Goal: Check status

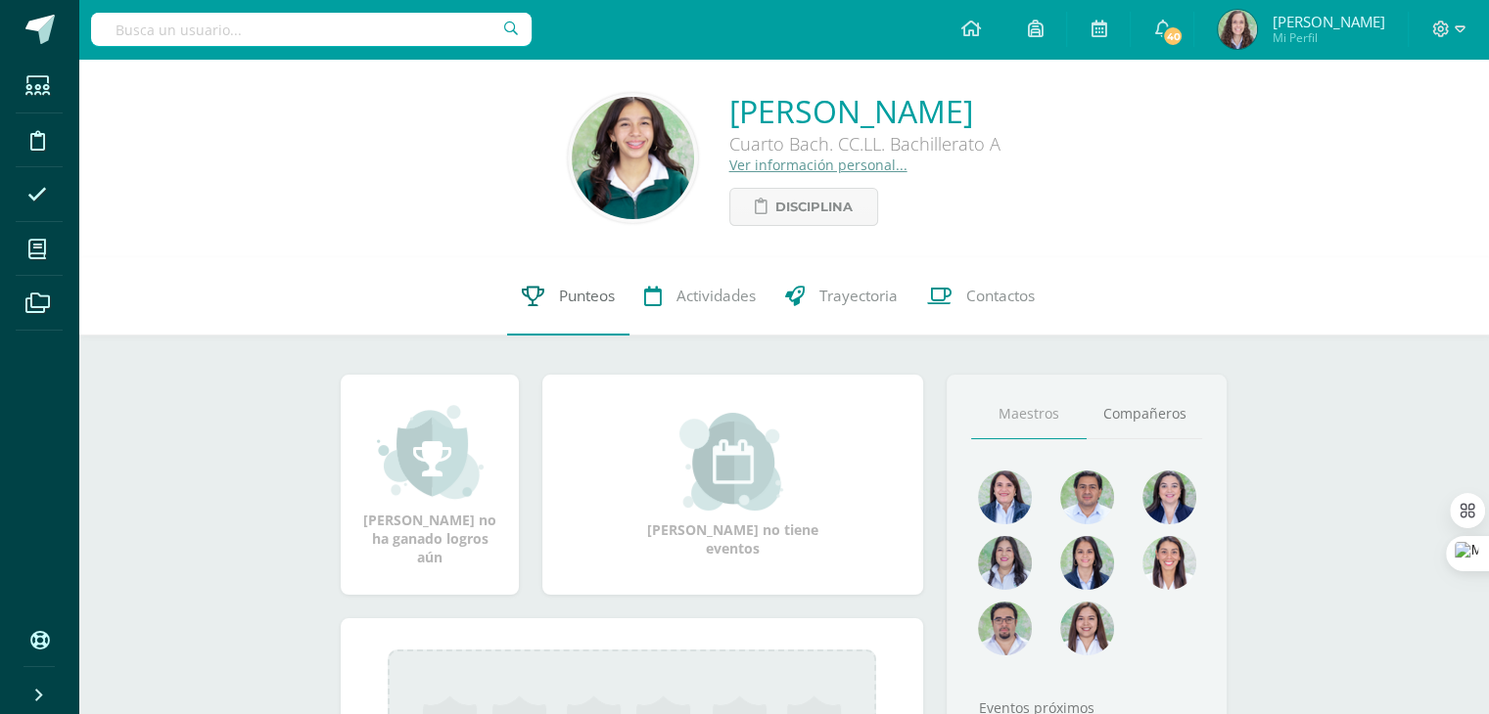
click at [568, 293] on span "Punteos" at bounding box center [587, 296] width 56 height 21
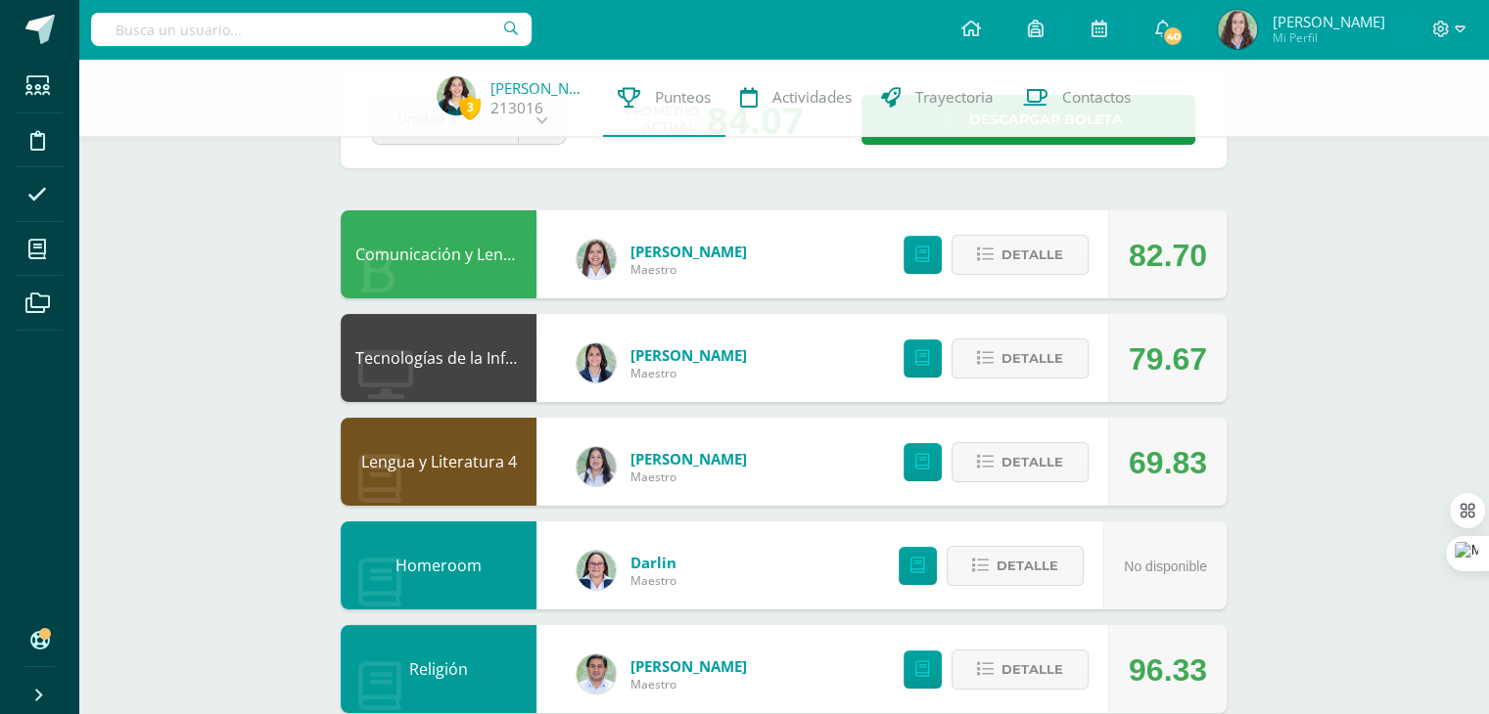
scroll to position [98, 0]
click at [1050, 470] on span "Detalle" at bounding box center [1032, 462] width 62 height 36
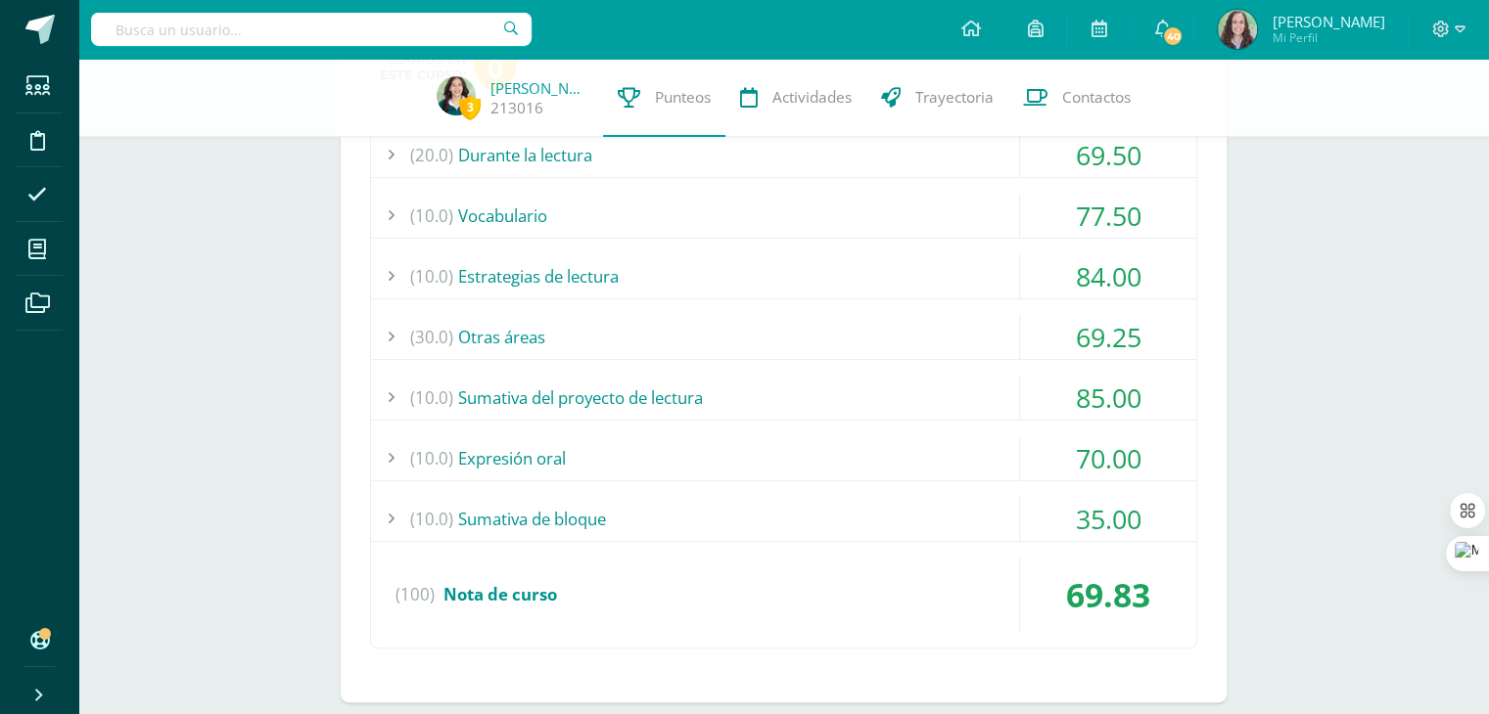
scroll to position [435, 0]
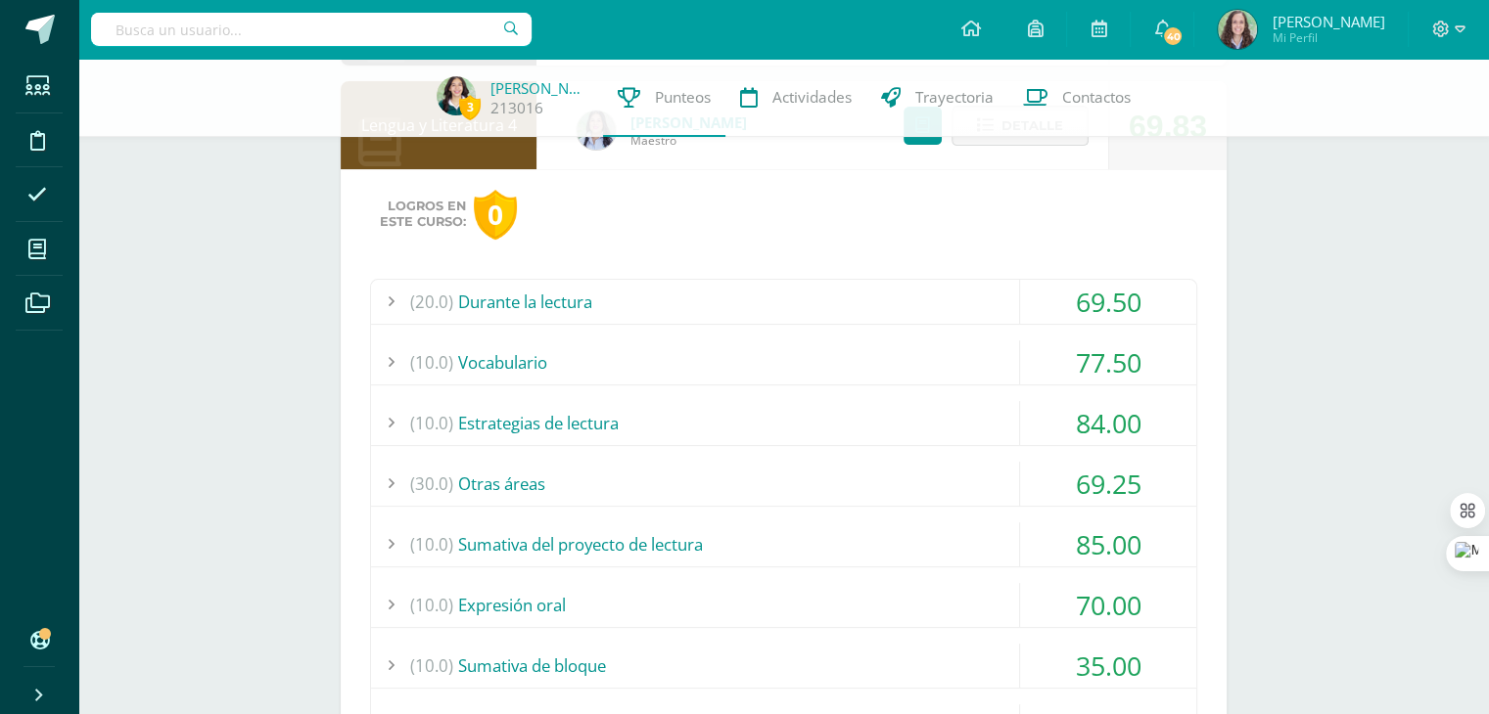
click at [1018, 146] on button "Detalle" at bounding box center [1019, 126] width 137 height 40
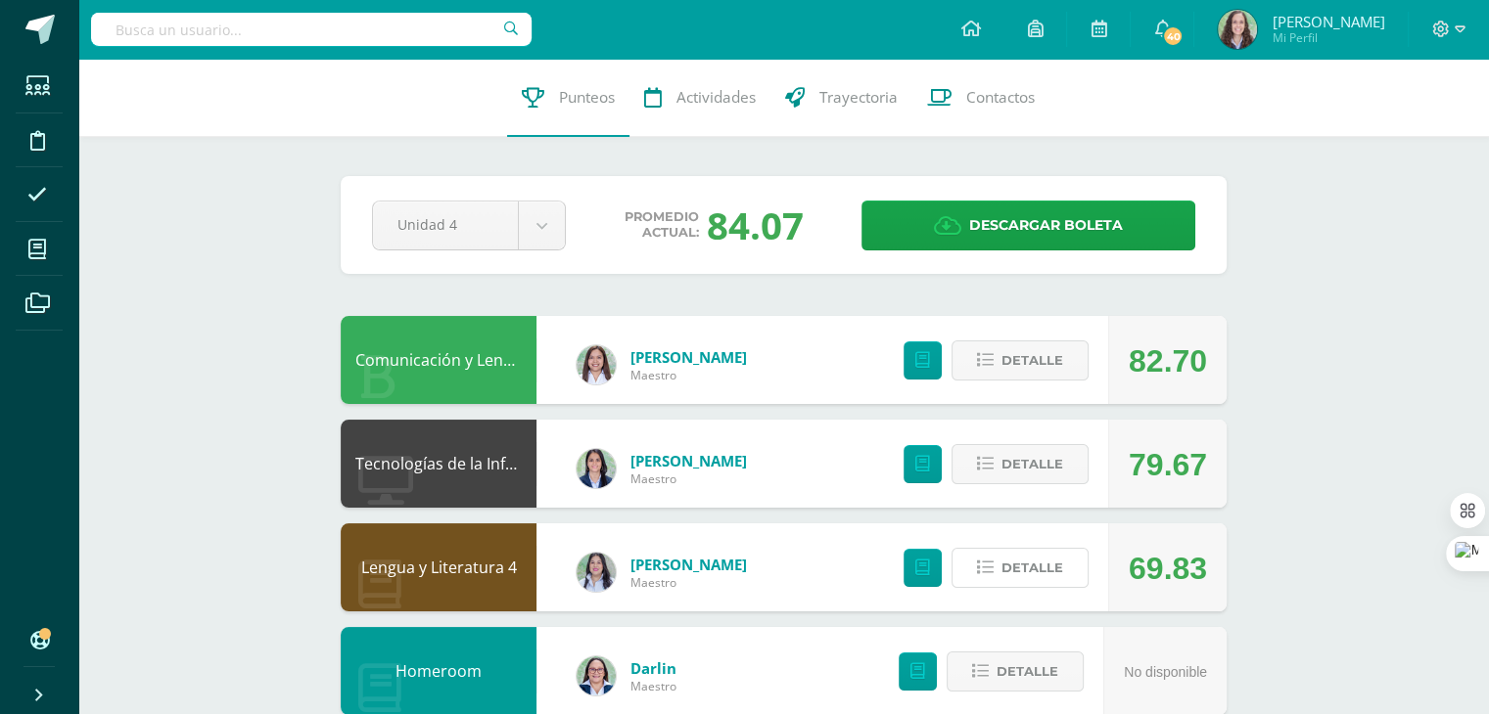
scroll to position [0, 0]
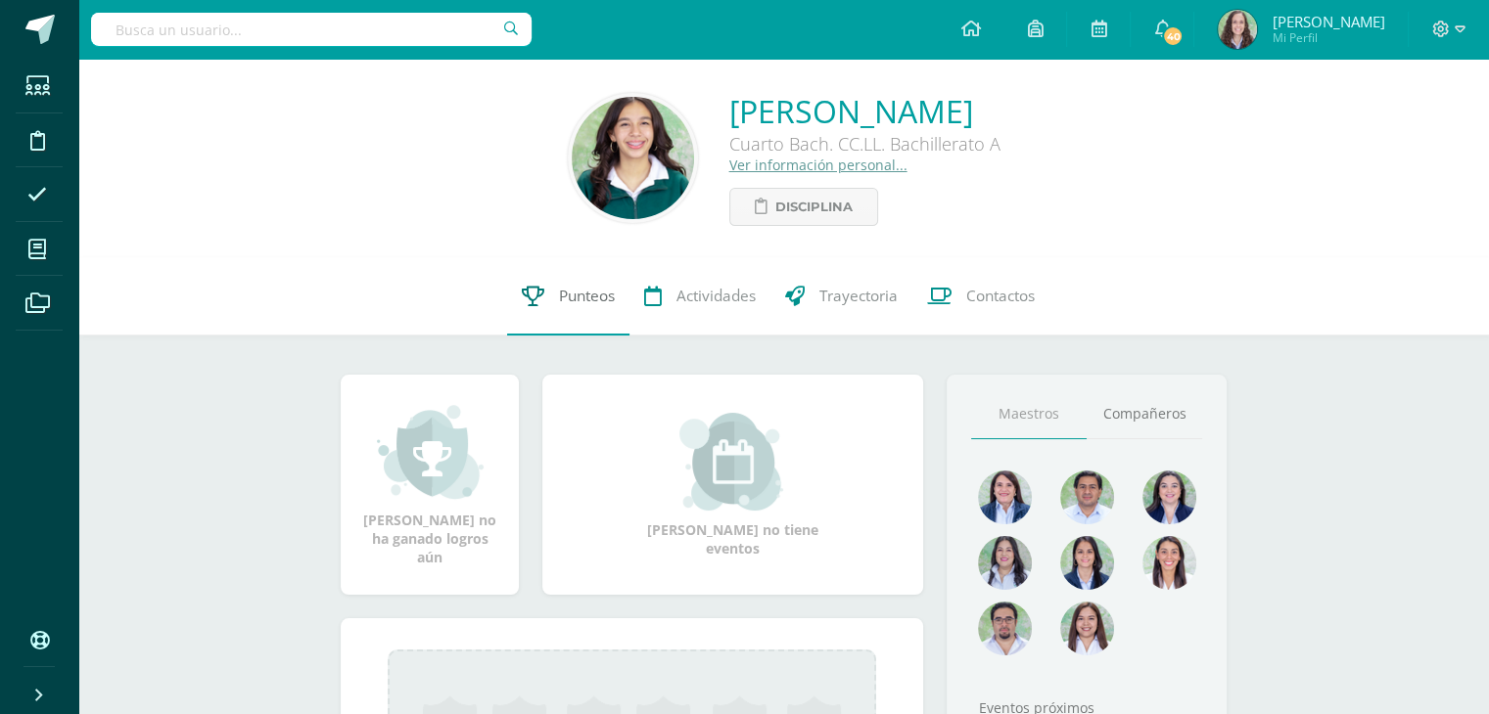
click at [564, 306] on span "Punteos" at bounding box center [587, 296] width 56 height 21
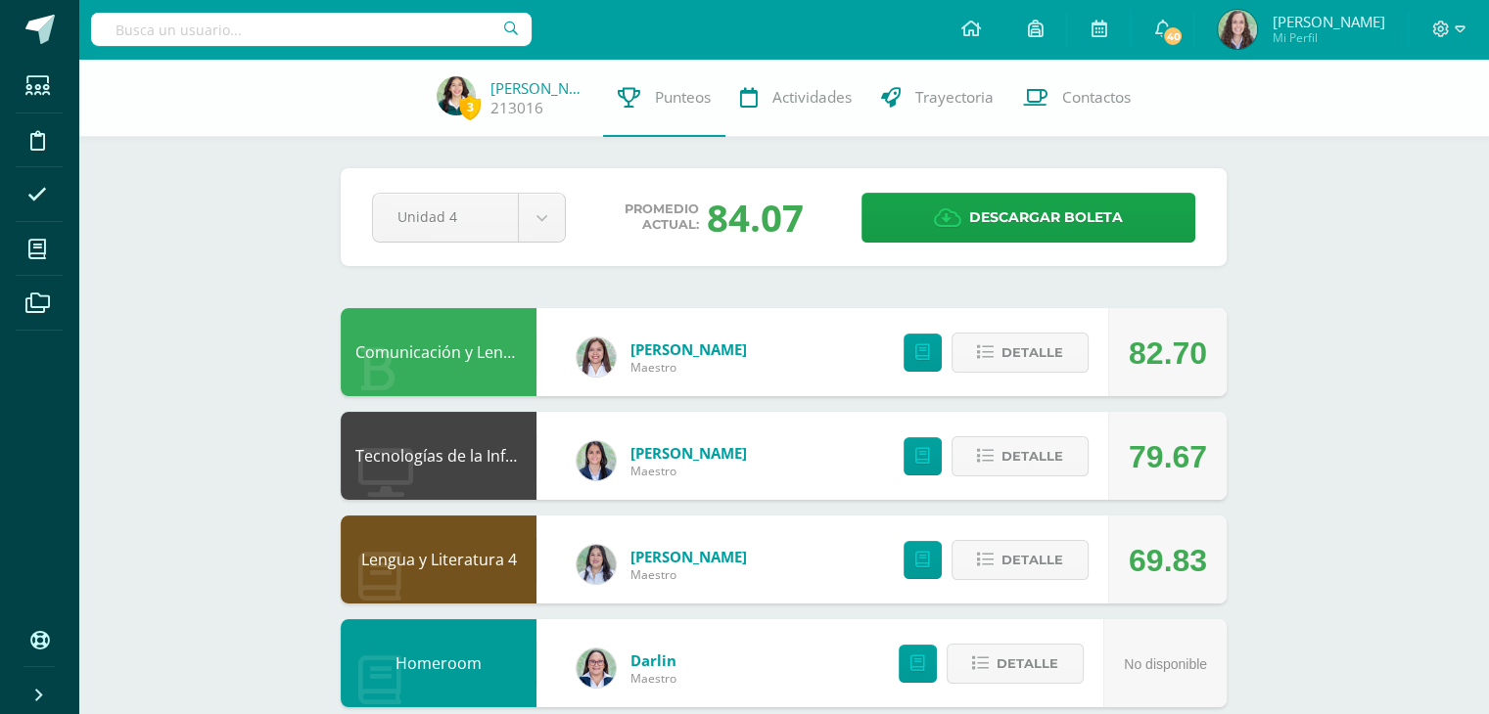
click at [1045, 189] on div "Pendiente Unidad 4 Unidad 1 Unidad 2 Unidad 3 Unidad 4 Promedio actual: 84.07 D…" at bounding box center [784, 217] width 886 height 98
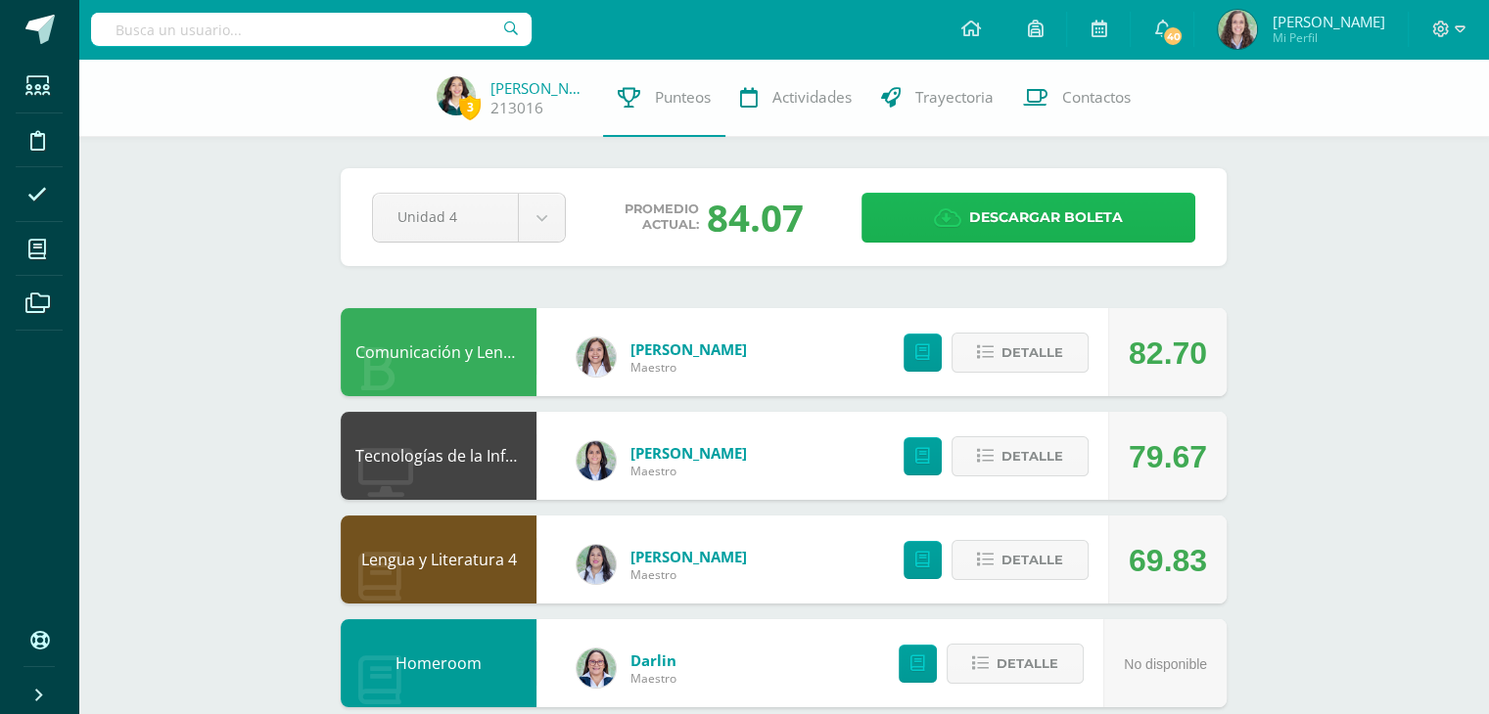
click at [1014, 215] on span "Descargar boleta" at bounding box center [1046, 218] width 154 height 48
